Goal: Find contact information: Find contact information

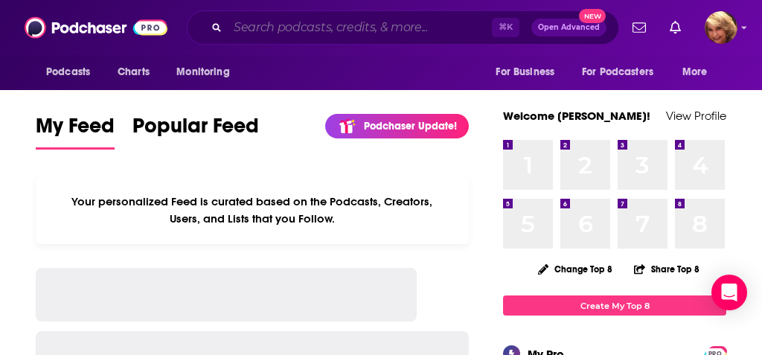
click at [246, 32] on input "Search podcasts, credits, & more..." at bounding box center [360, 28] width 264 height 24
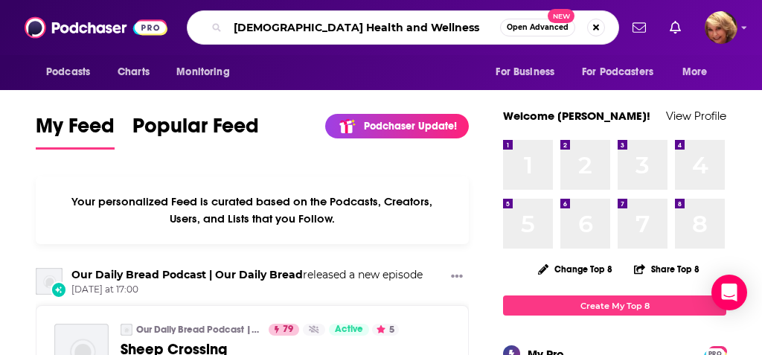
type input "[DEMOGRAPHIC_DATA] Health and Wellness"
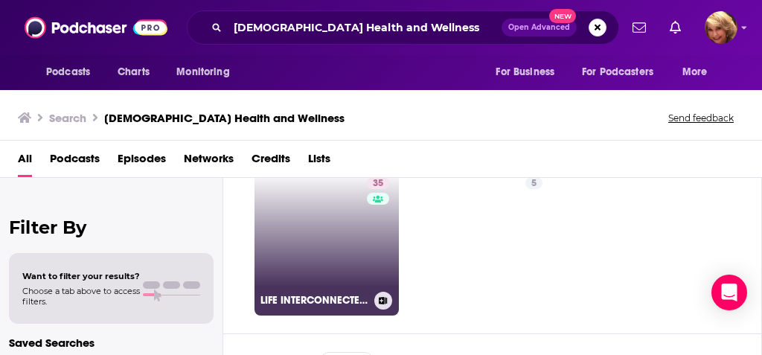
scroll to position [51, 0]
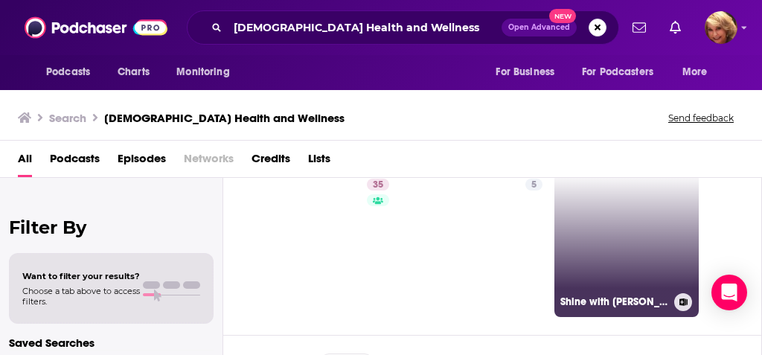
click at [606, 243] on link "Shine with [PERSON_NAME] Show |[PERSON_NAME] health |[DEMOGRAPHIC_DATA] fitness…" at bounding box center [626, 245] width 144 height 144
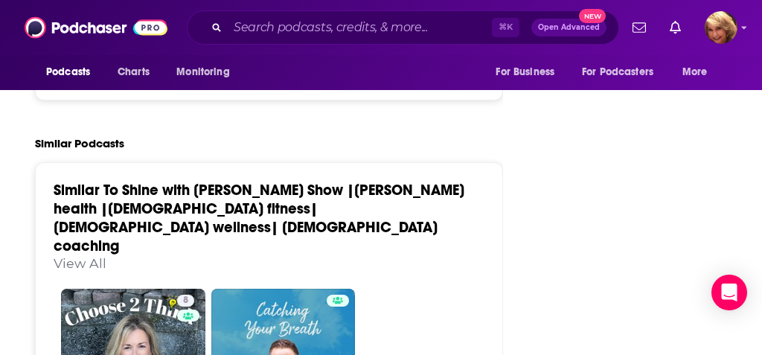
scroll to position [2513, 2]
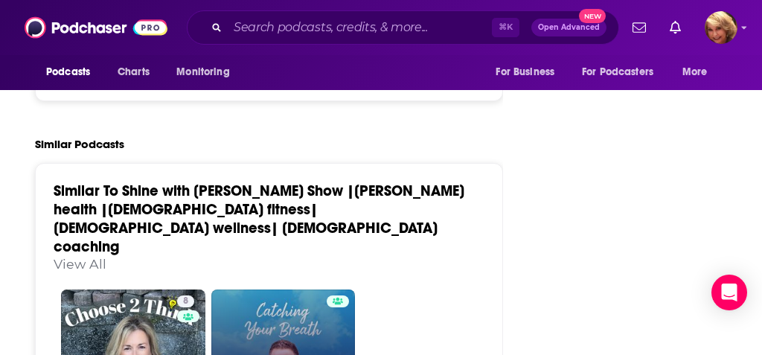
click at [279, 289] on link "Catching Your Breath" at bounding box center [283, 361] width 144 height 144
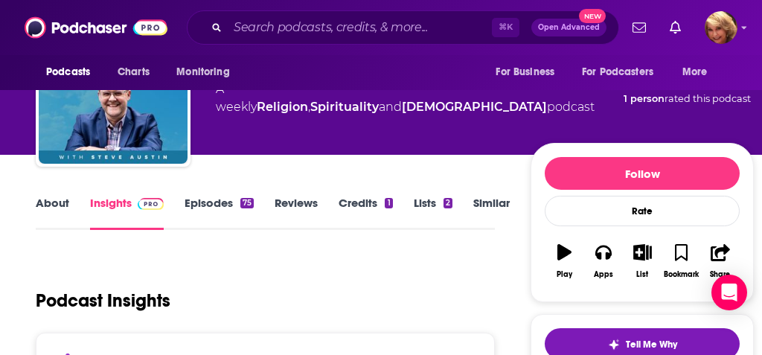
scroll to position [37, 0]
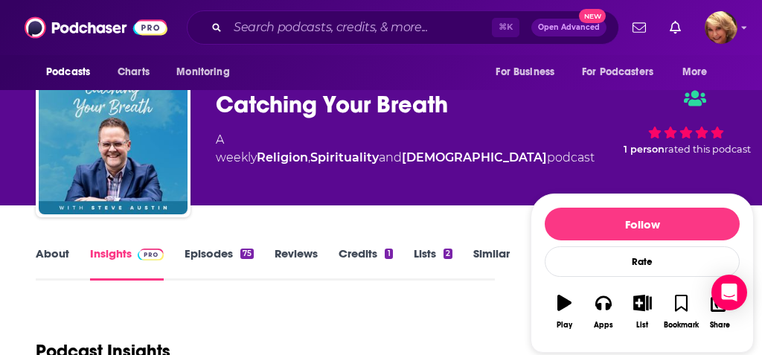
type input "[URL][DOMAIN_NAME][PERSON_NAME]"
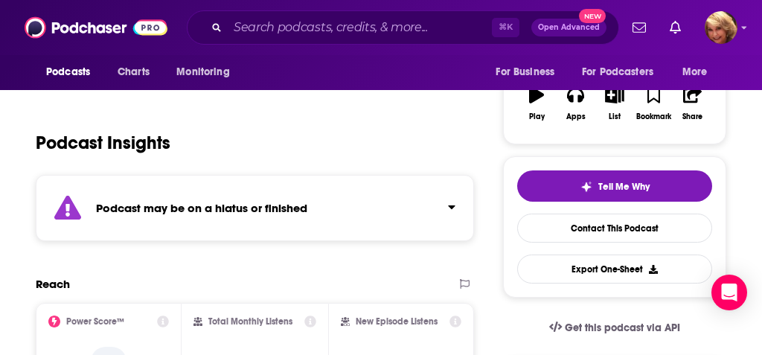
scroll to position [269, 0]
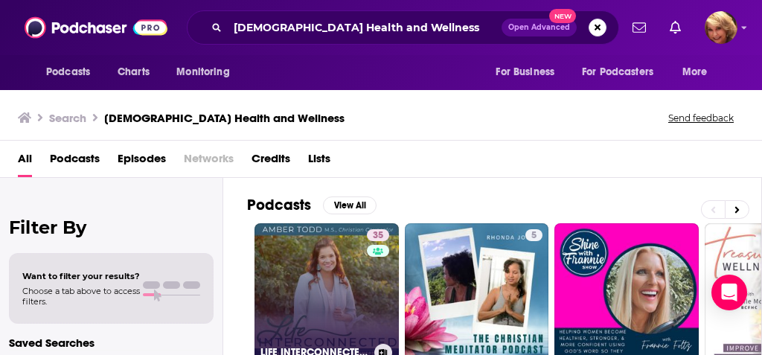
click at [330, 260] on link "35 LIFE INTERCONNECTED - [DEMOGRAPHIC_DATA] Counselor, Emotional Health, Spirit…" at bounding box center [326, 295] width 144 height 144
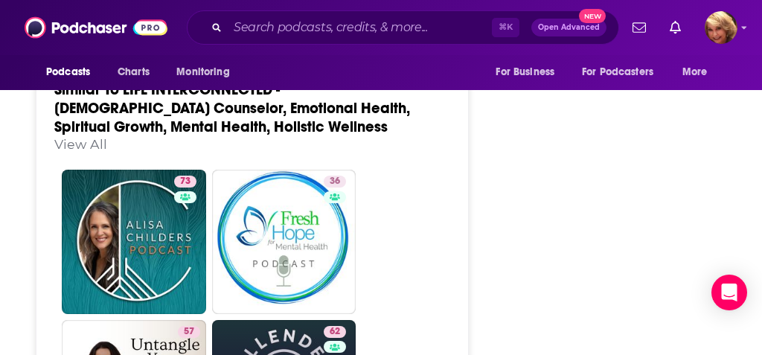
scroll to position [2476, 0]
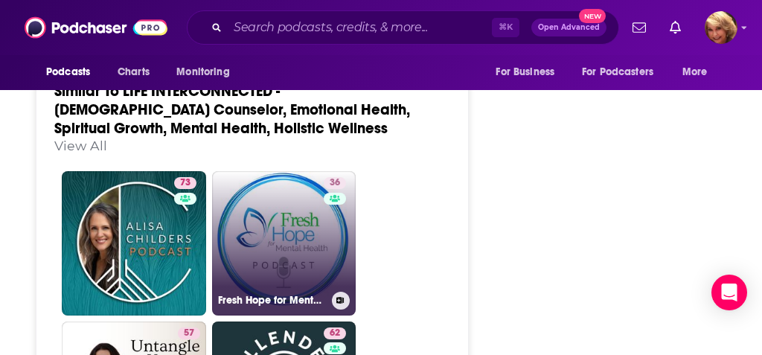
click at [263, 199] on link "36 Fresh Hope for Mental Health" at bounding box center [284, 243] width 144 height 144
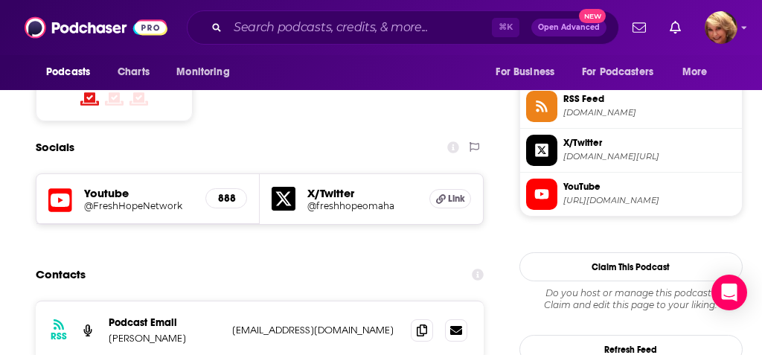
scroll to position [1360, 0]
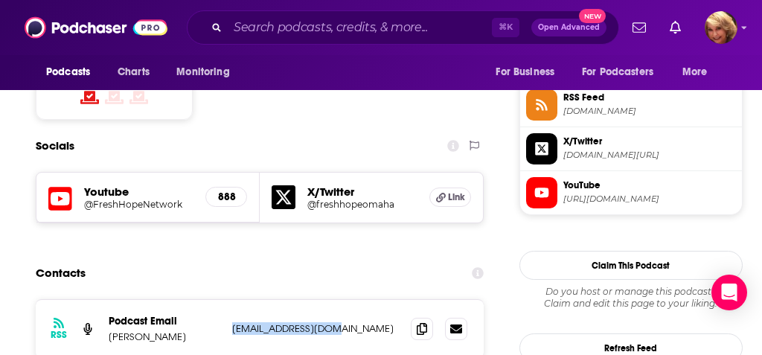
drag, startPoint x: 346, startPoint y: 218, endPoint x: 229, endPoint y: 216, distance: 116.8
click at [229, 300] on div "RSS Podcast Email [PERSON_NAME] [EMAIL_ADDRESS][DOMAIN_NAME] [EMAIL_ADDRESS][DO…" at bounding box center [260, 329] width 448 height 58
copy p "[EMAIL_ADDRESS][DOMAIN_NAME]"
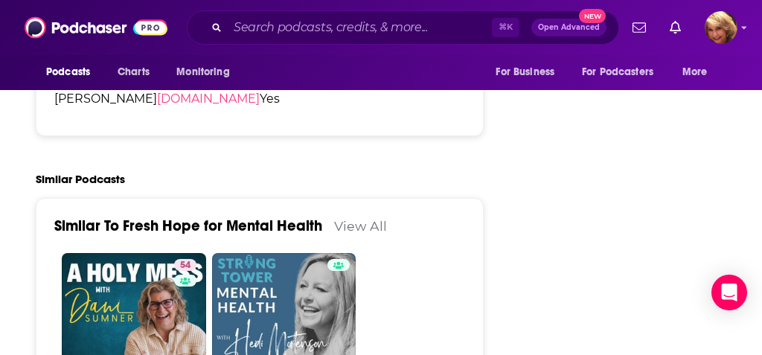
scroll to position [2550, 0]
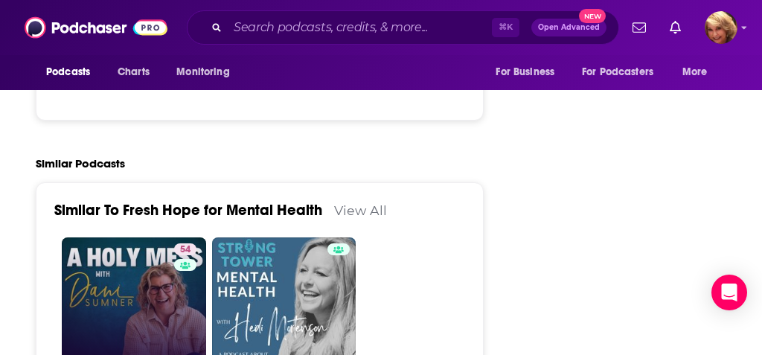
click at [133, 237] on link "54 A HOLY MESS | Recovery, Shame, Regret, [MEDICAL_DATA], Emotional Healing, [D…" at bounding box center [134, 309] width 144 height 144
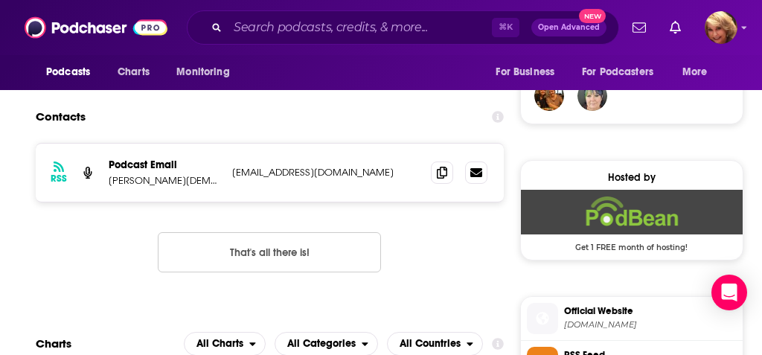
scroll to position [1135, 0]
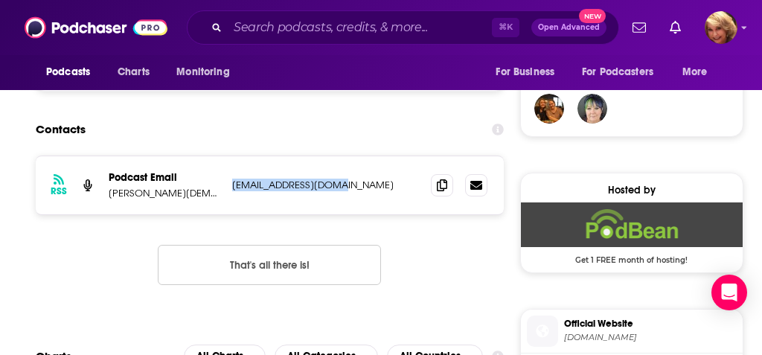
drag, startPoint x: 343, startPoint y: 153, endPoint x: 227, endPoint y: 147, distance: 116.2
click at [227, 156] on div "RSS Podcast Email [PERSON_NAME][DEMOGRAPHIC_DATA] Coach, Spiritual Director, [P…" at bounding box center [270, 185] width 468 height 58
copy p "[EMAIL_ADDRESS][DOMAIN_NAME]"
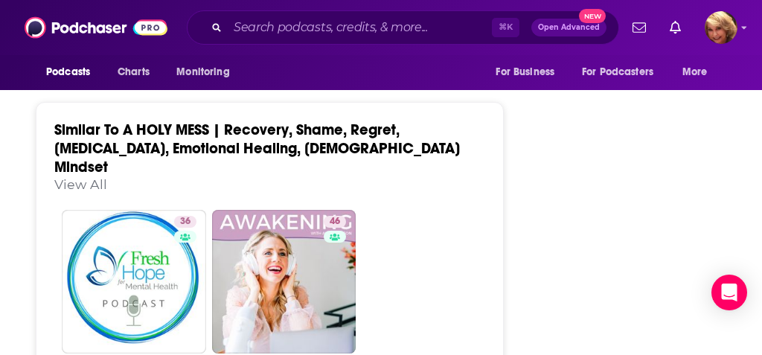
scroll to position [2607, 0]
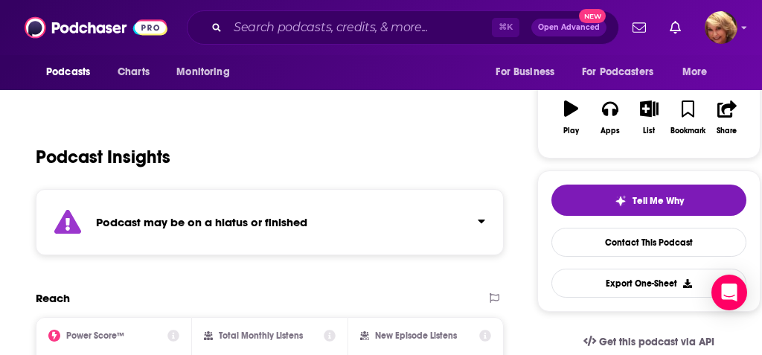
scroll to position [231, 0]
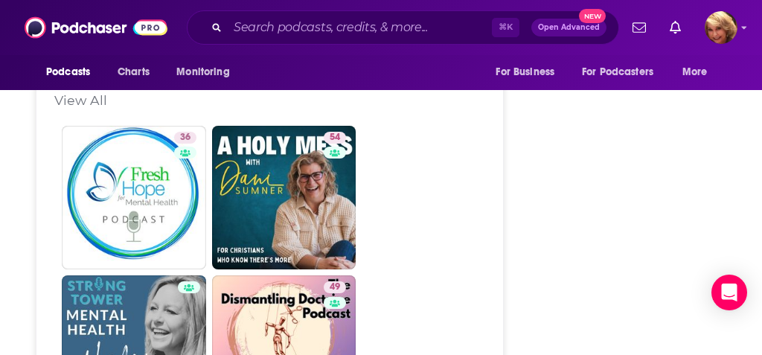
scroll to position [2569, 0]
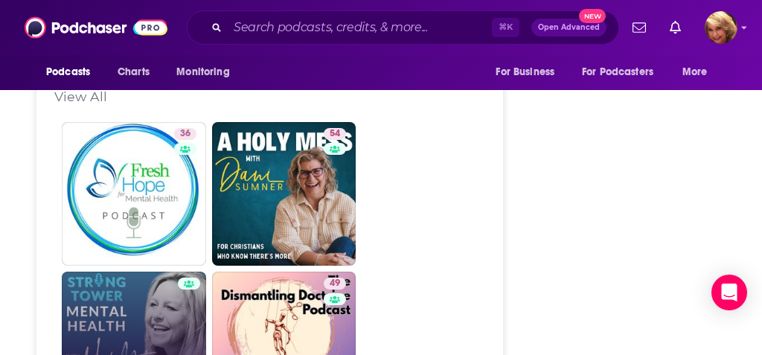
click at [206, 272] on link "Strong Tower Mental Health Podcast" at bounding box center [134, 344] width 144 height 144
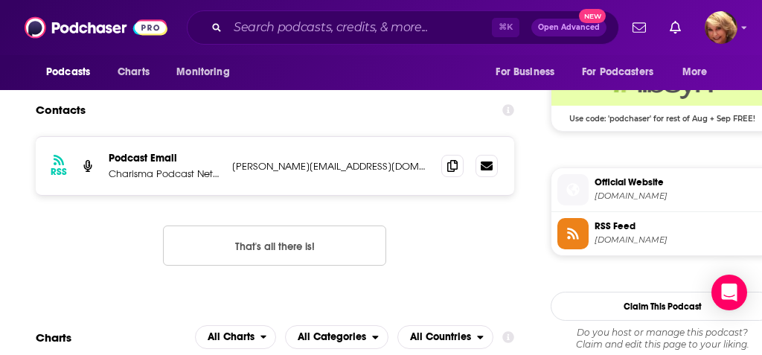
scroll to position [1231, 1]
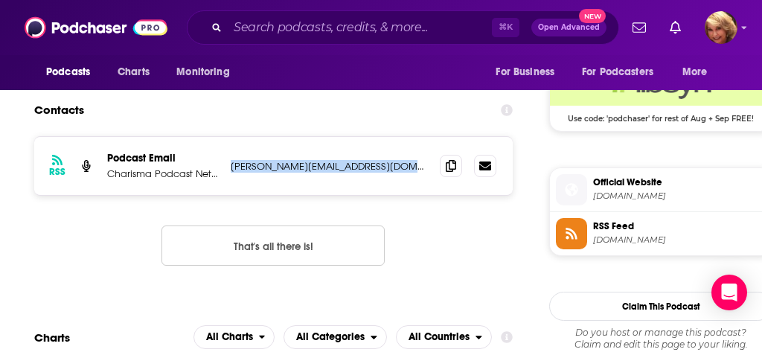
drag, startPoint x: 397, startPoint y: 162, endPoint x: 228, endPoint y: 161, distance: 168.9
click at [228, 161] on div "RSS Podcast Email Charisma Podcast Network [PERSON_NAME][EMAIL_ADDRESS][DOMAIN_…" at bounding box center [273, 166] width 478 height 58
copy p "[PERSON_NAME][EMAIL_ADDRESS][DOMAIN_NAME]"
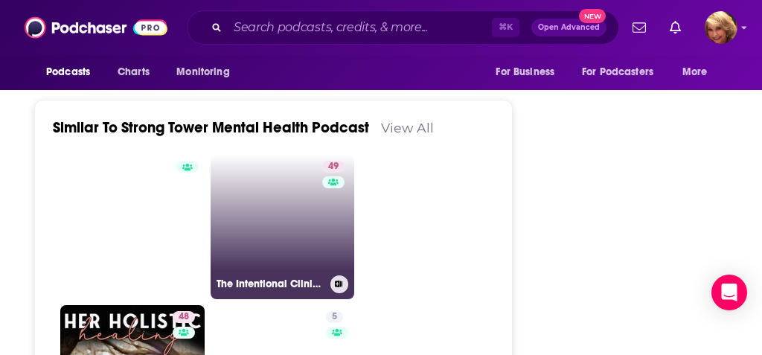
scroll to position [2459, 1]
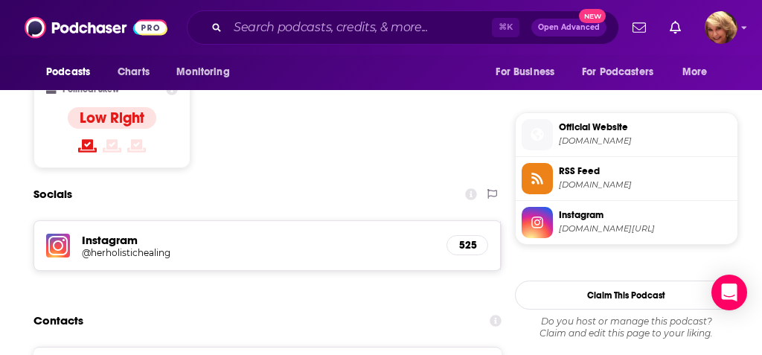
scroll to position [1231, 2]
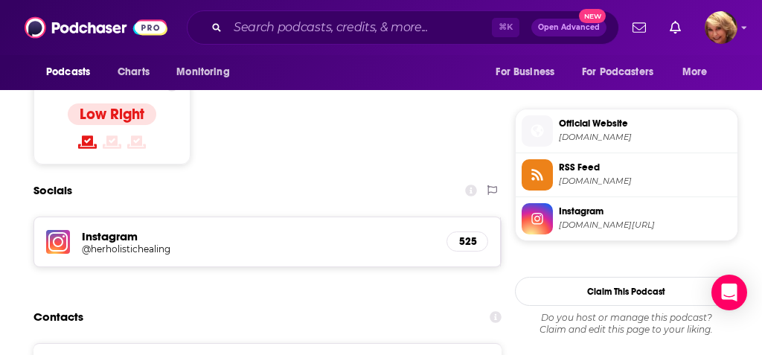
drag, startPoint x: 365, startPoint y: 269, endPoint x: 228, endPoint y: 266, distance: 136.9
copy p "[EMAIL_ADDRESS][DOMAIN_NAME]"
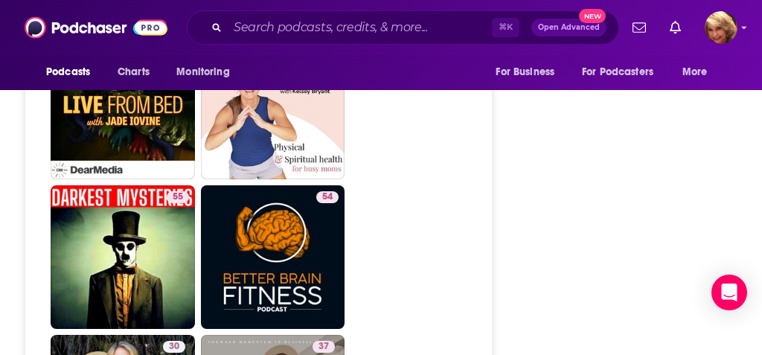
scroll to position [3363, 11]
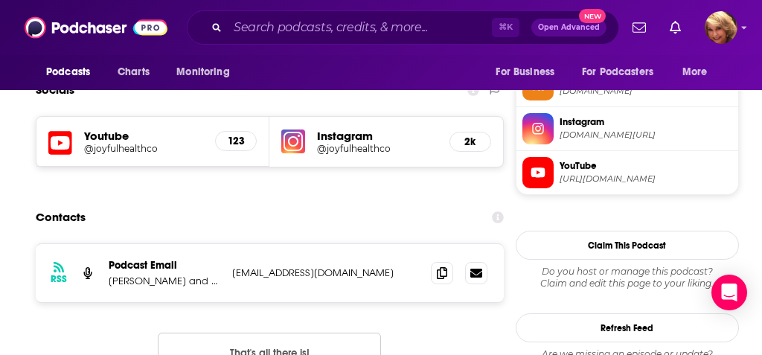
scroll to position [1140, 0]
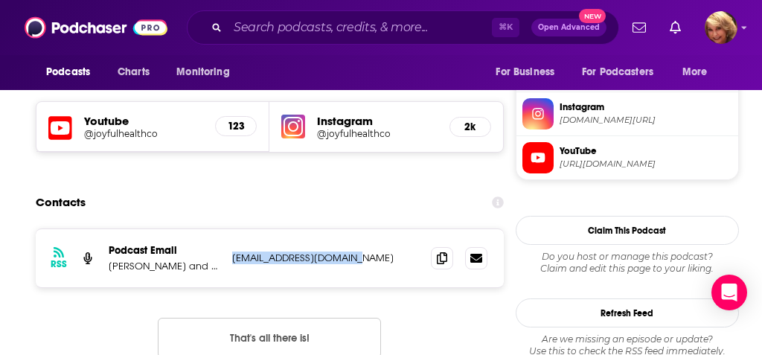
drag, startPoint x: 345, startPoint y: 257, endPoint x: 231, endPoint y: 256, distance: 114.6
click at [231, 256] on div "RSS Podcast Email [PERSON_NAME] and [PERSON_NAME] [EMAIL_ADDRESS][DOMAIN_NAME] …" at bounding box center [270, 258] width 468 height 58
copy p "[EMAIL_ADDRESS][DOMAIN_NAME]"
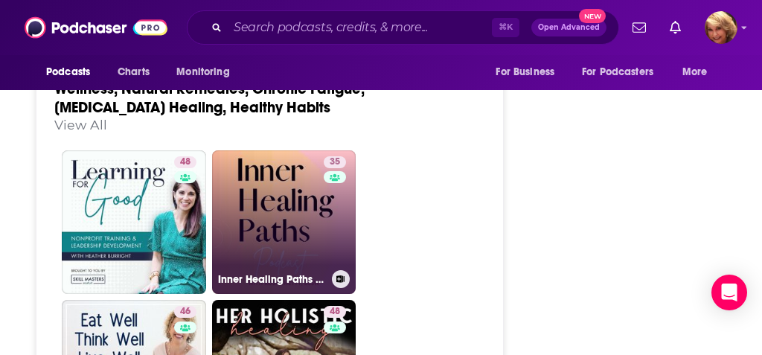
scroll to position [2719, 0]
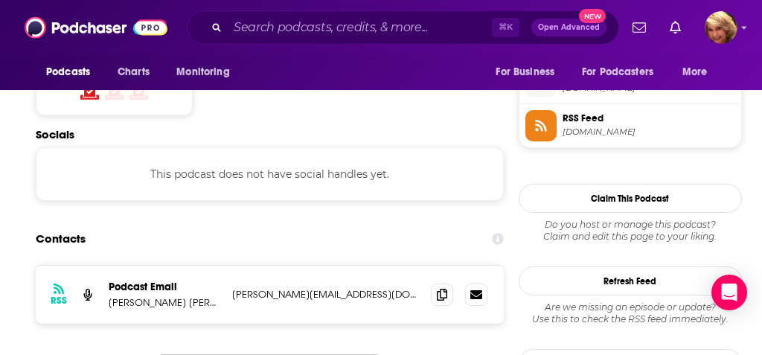
scroll to position [1298, 0]
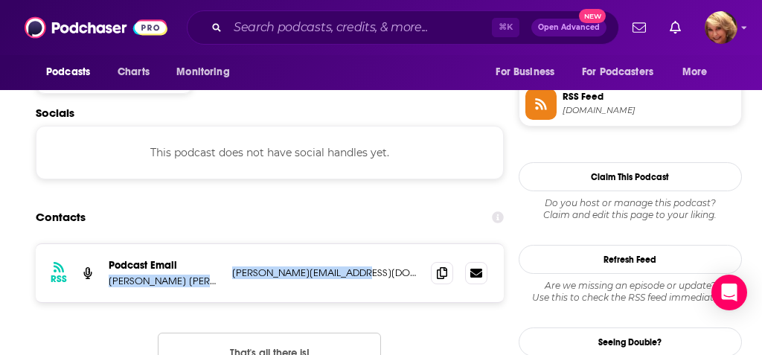
drag, startPoint x: 366, startPoint y: 183, endPoint x: 228, endPoint y: 184, distance: 138.4
click at [226, 244] on div "RSS Podcast Email [PERSON_NAME] [PERSON_NAME], INHC, MDiv | Christian Health & …" at bounding box center [270, 273] width 468 height 58
click at [229, 244] on div "RSS Podcast Email [PERSON_NAME] [PERSON_NAME], INHC, MDiv | Christian Health & …" at bounding box center [270, 273] width 468 height 58
click at [249, 244] on div "RSS Podcast Email [PERSON_NAME] [PERSON_NAME], INHC, MDiv | Christian Health & …" at bounding box center [270, 273] width 468 height 58
drag, startPoint x: 362, startPoint y: 188, endPoint x: 231, endPoint y: 187, distance: 130.9
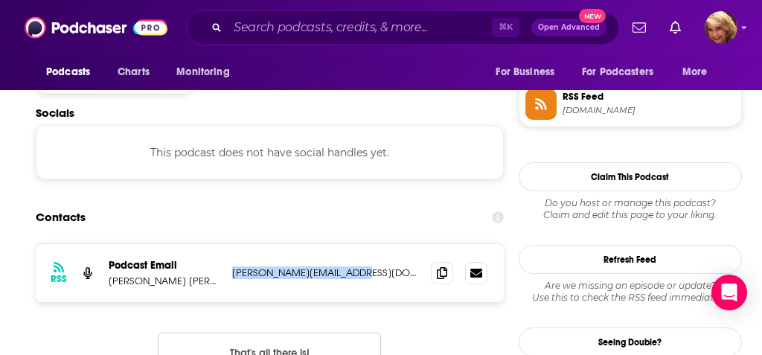
click at [231, 244] on div "RSS Podcast Email [PERSON_NAME] [PERSON_NAME], INHC, MDiv | Christian Health & …" at bounding box center [270, 273] width 468 height 58
copy p "[PERSON_NAME][EMAIL_ADDRESS][DOMAIN_NAME]"
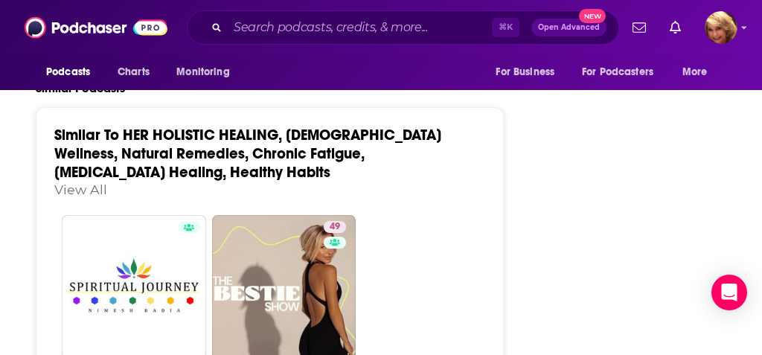
scroll to position [2858, 0]
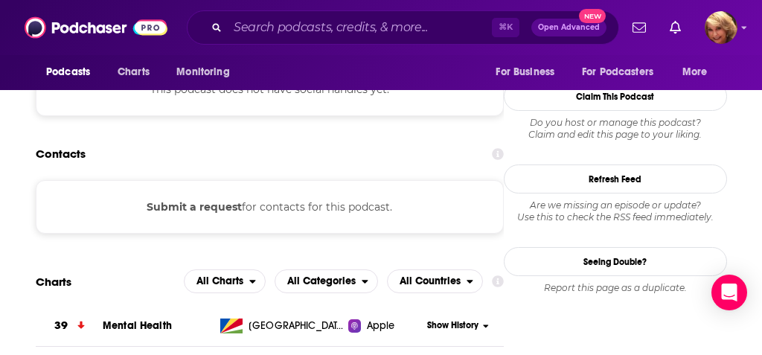
scroll to position [1289, 0]
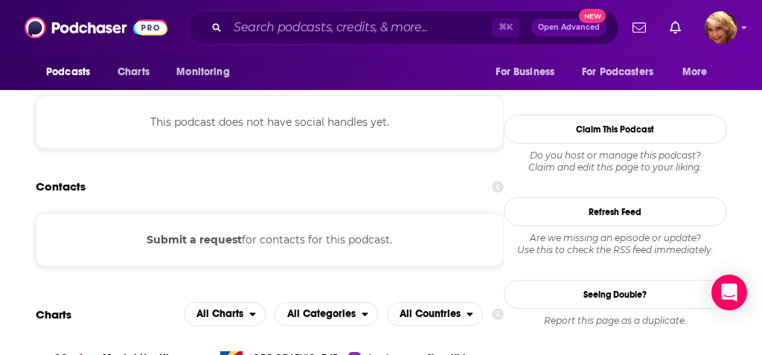
click at [367, 213] on div "Submit a request for contacts for this podcast." at bounding box center [270, 240] width 468 height 54
click at [229, 231] on button "Submit a request" at bounding box center [194, 239] width 95 height 16
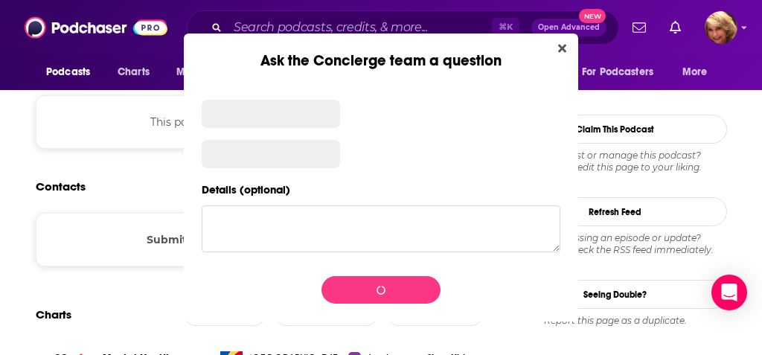
scroll to position [0, 0]
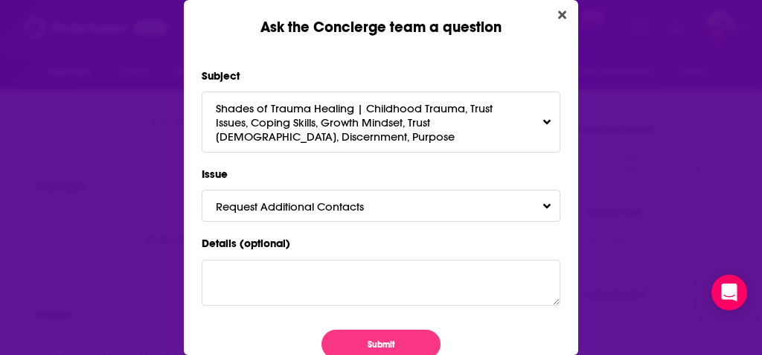
click at [213, 257] on div "Details (optional)" at bounding box center [381, 270] width 359 height 72
click at [544, 205] on button "Request Additional Contacts" at bounding box center [381, 206] width 359 height 32
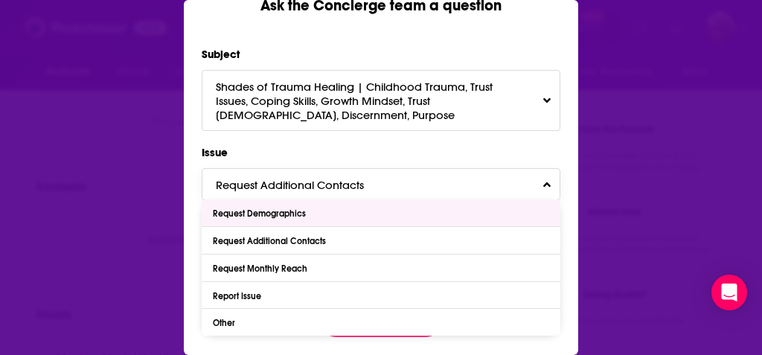
scroll to position [21, 0]
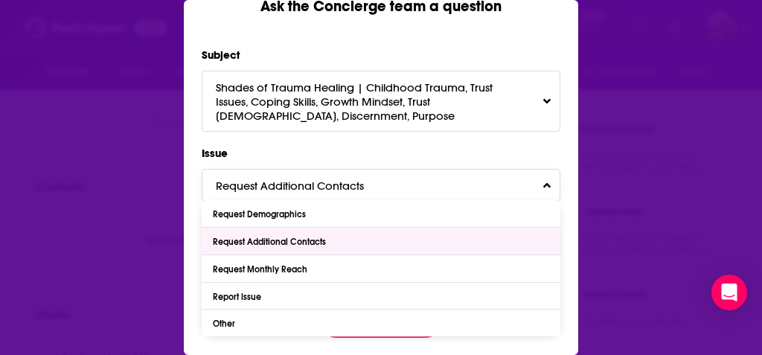
click at [408, 247] on div "Request Additional Contacts" at bounding box center [381, 241] width 359 height 27
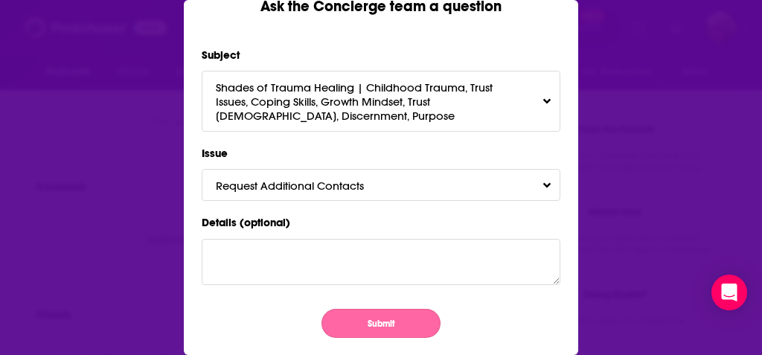
click at [379, 321] on button "Submit" at bounding box center [380, 323] width 119 height 29
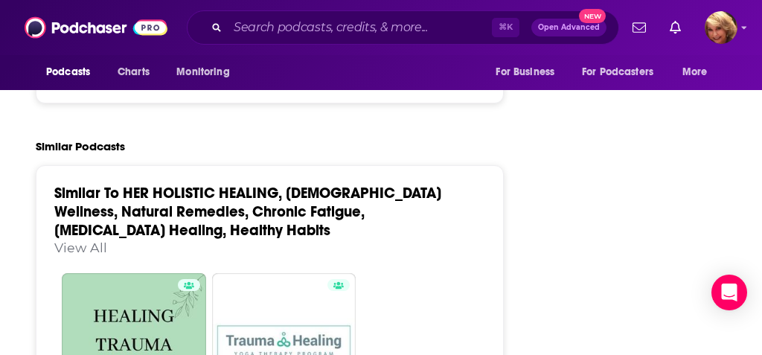
scroll to position [2762, 0]
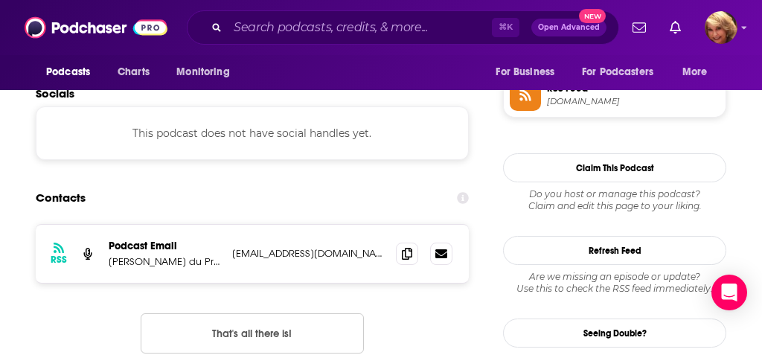
scroll to position [1129, 0]
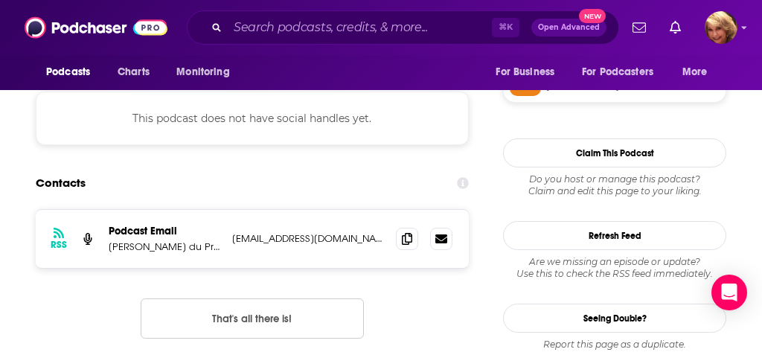
drag, startPoint x: 390, startPoint y: 236, endPoint x: 231, endPoint y: 234, distance: 158.5
click at [231, 234] on div "RSS Podcast Email [PERSON_NAME] du Preez [EMAIL_ADDRESS][DOMAIN_NAME] [EMAIL_AD…" at bounding box center [252, 239] width 433 height 58
copy p "[EMAIL_ADDRESS][DOMAIN_NAME]"
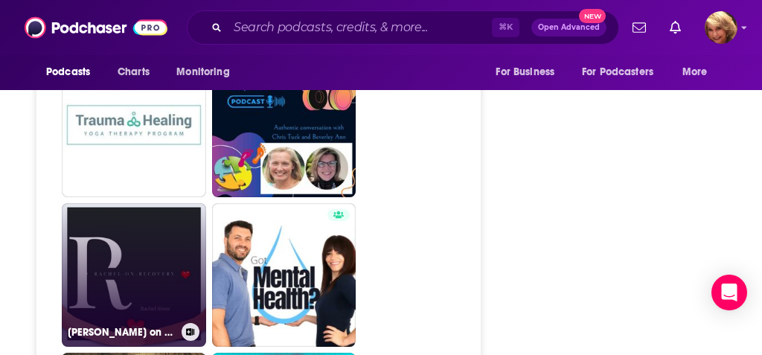
scroll to position [2794, 0]
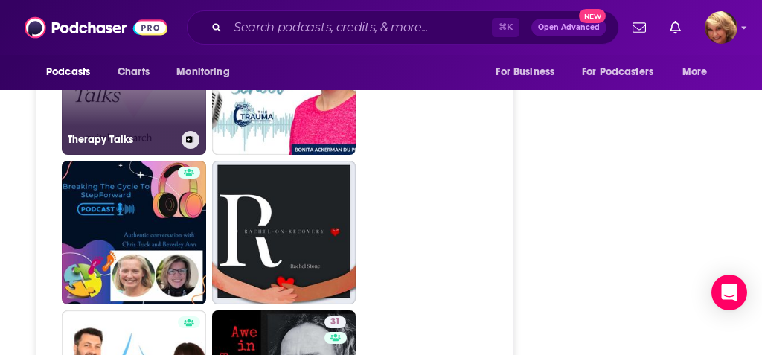
scroll to position [2494, 0]
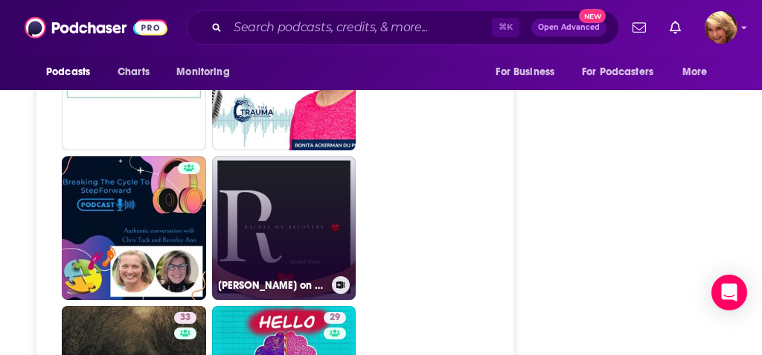
scroll to position [2494, 0]
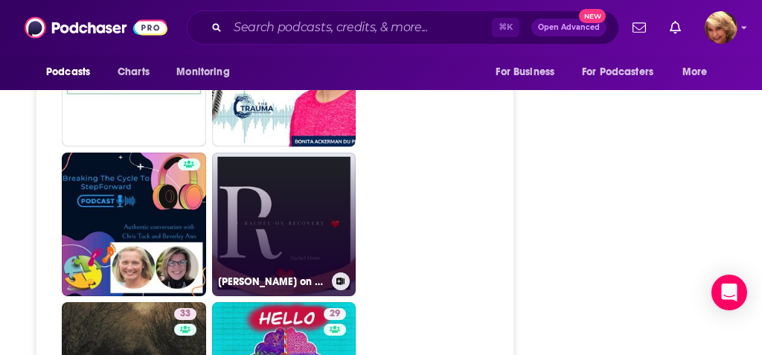
click at [212, 228] on link "[PERSON_NAME] on Recovery" at bounding box center [284, 225] width 144 height 144
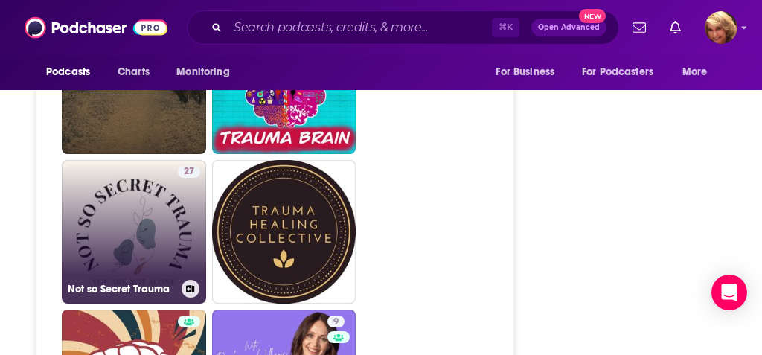
scroll to position [2809, 0]
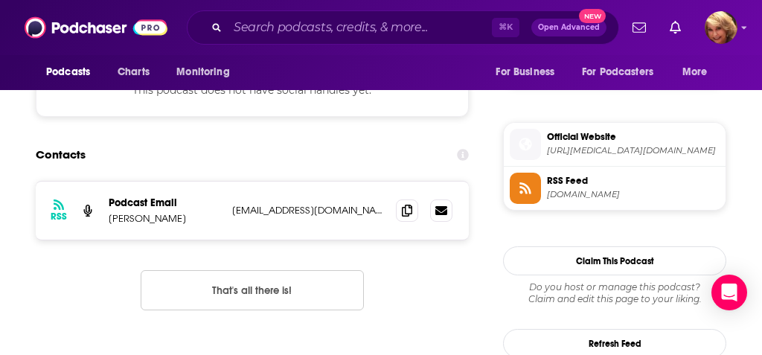
scroll to position [1178, 0]
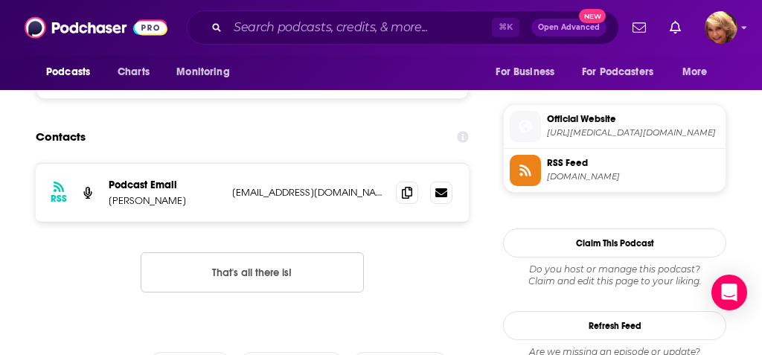
drag, startPoint x: 383, startPoint y: 188, endPoint x: 228, endPoint y: 184, distance: 154.8
click at [228, 184] on div "RSS Podcast Email [PERSON_NAME] [EMAIL_ADDRESS][DOMAIN_NAME] [DOMAIN_NAME][EMAI…" at bounding box center [252, 193] width 433 height 58
copy p "[EMAIL_ADDRESS][DOMAIN_NAME]"
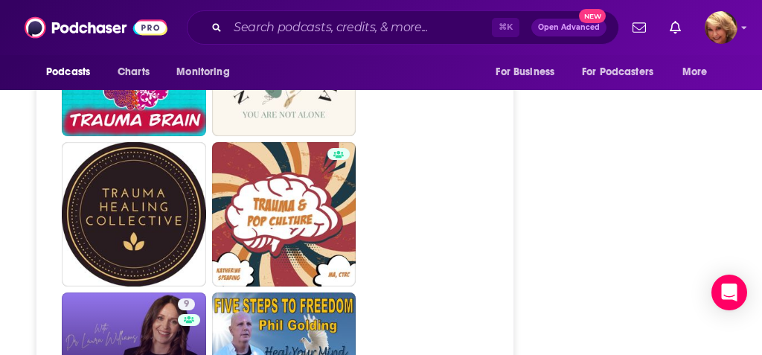
scroll to position [2956, 0]
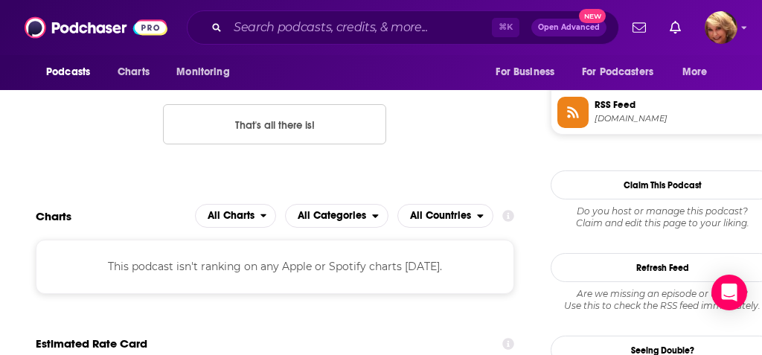
scroll to position [1355, 0]
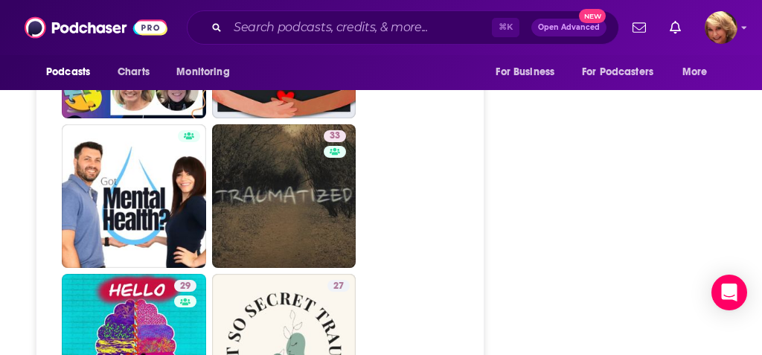
scroll to position [2717, 0]
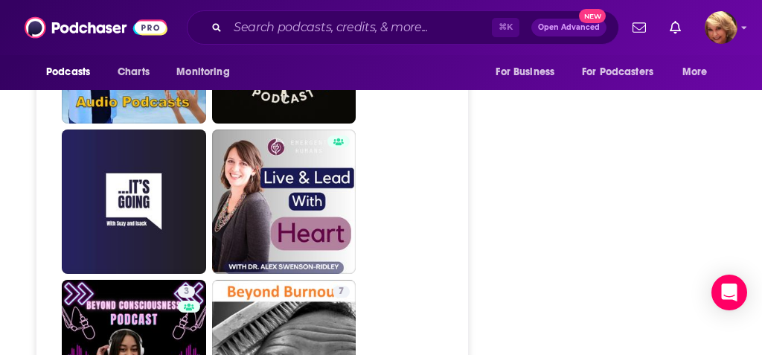
scroll to position [3559, 0]
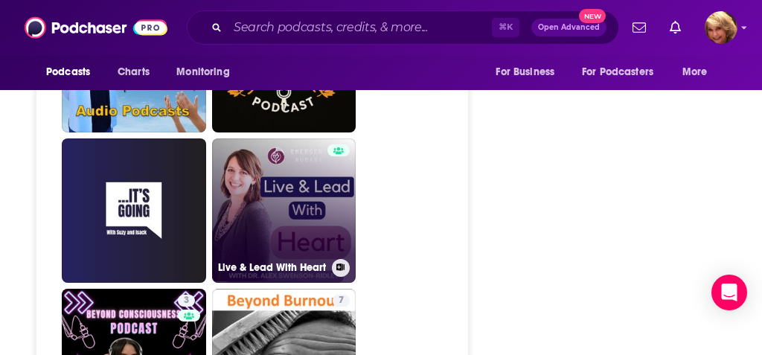
click at [314, 158] on link "Live & Lead With Heart" at bounding box center [284, 210] width 144 height 144
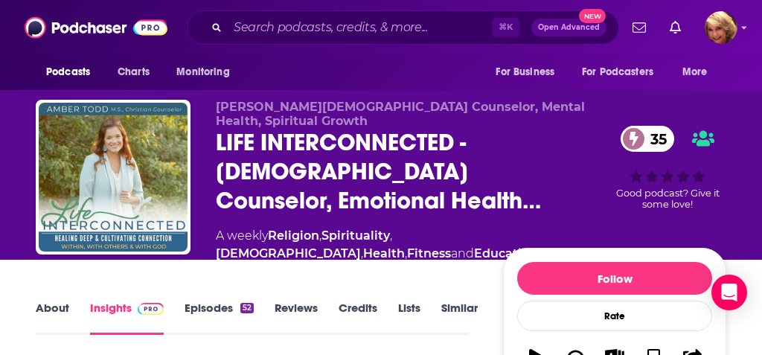
type input "[URL][DOMAIN_NAME]"
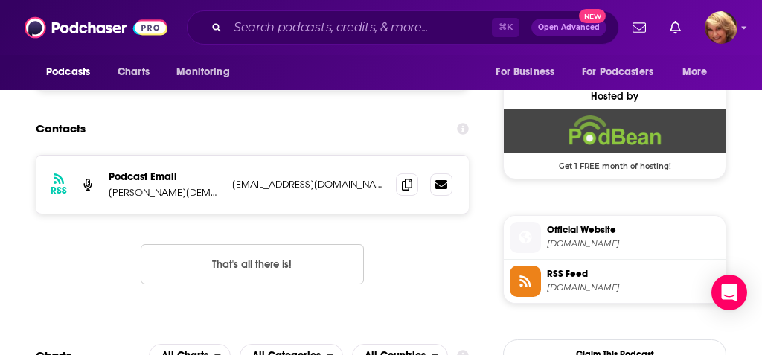
scroll to position [1199, 0]
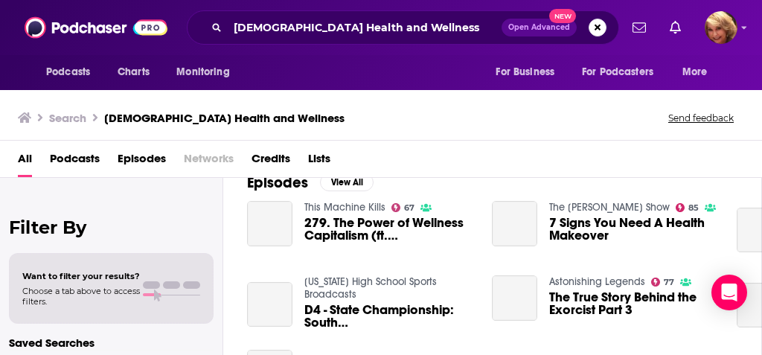
scroll to position [250, 0]
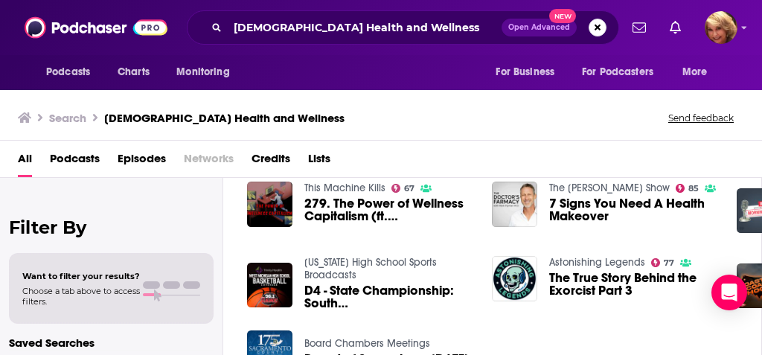
click at [514, 205] on img "7 Signs You Need A Health Makeover" at bounding box center [514, 204] width 45 height 45
